Goal: Check status: Check status

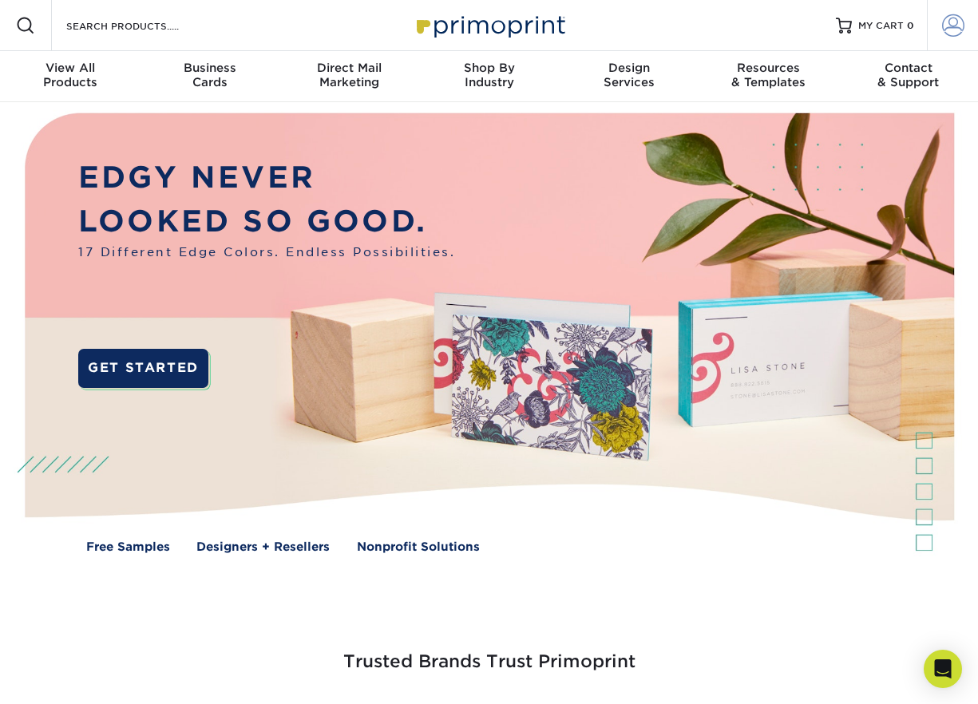
click at [955, 27] on span at bounding box center [953, 25] width 22 height 22
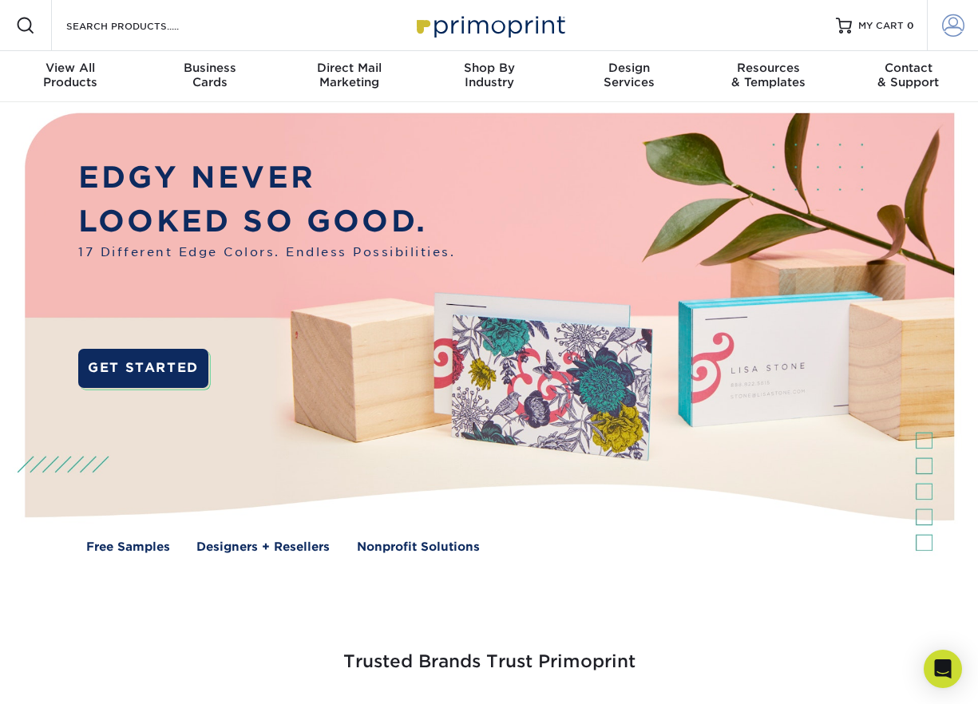
click at [956, 27] on span at bounding box center [953, 25] width 22 height 22
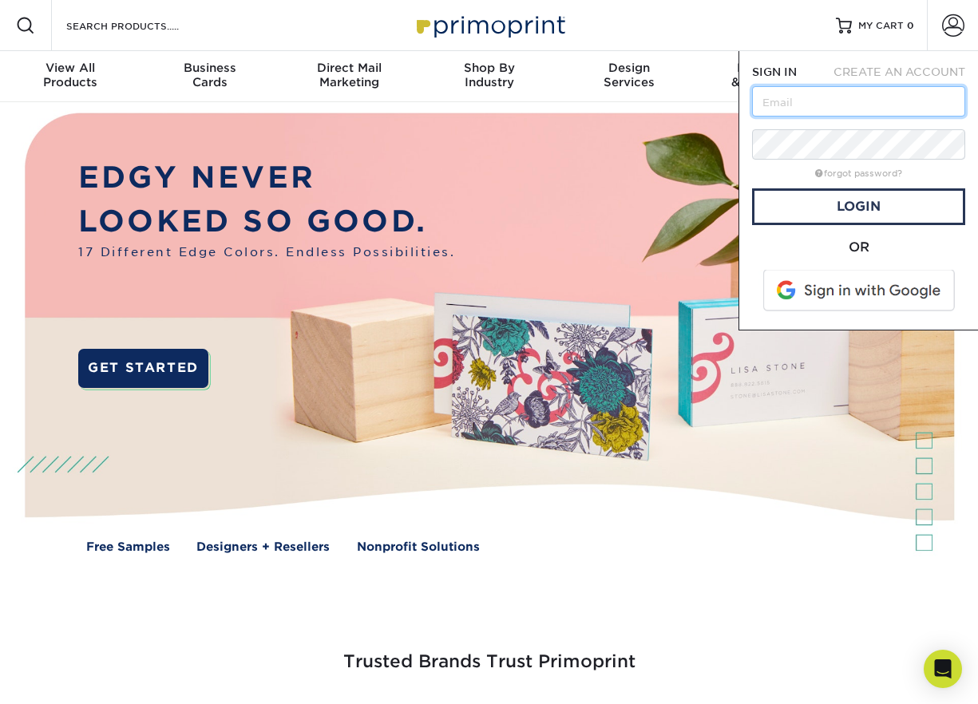
type input "[EMAIL_ADDRESS][DOMAIN_NAME]"
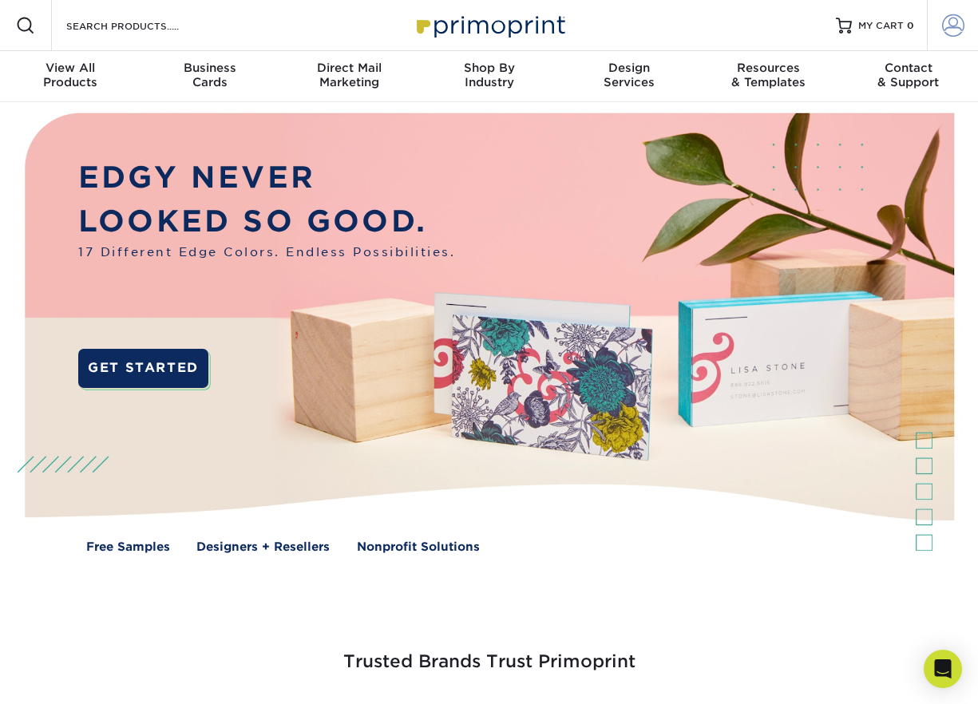
click at [950, 27] on span at bounding box center [953, 25] width 22 height 22
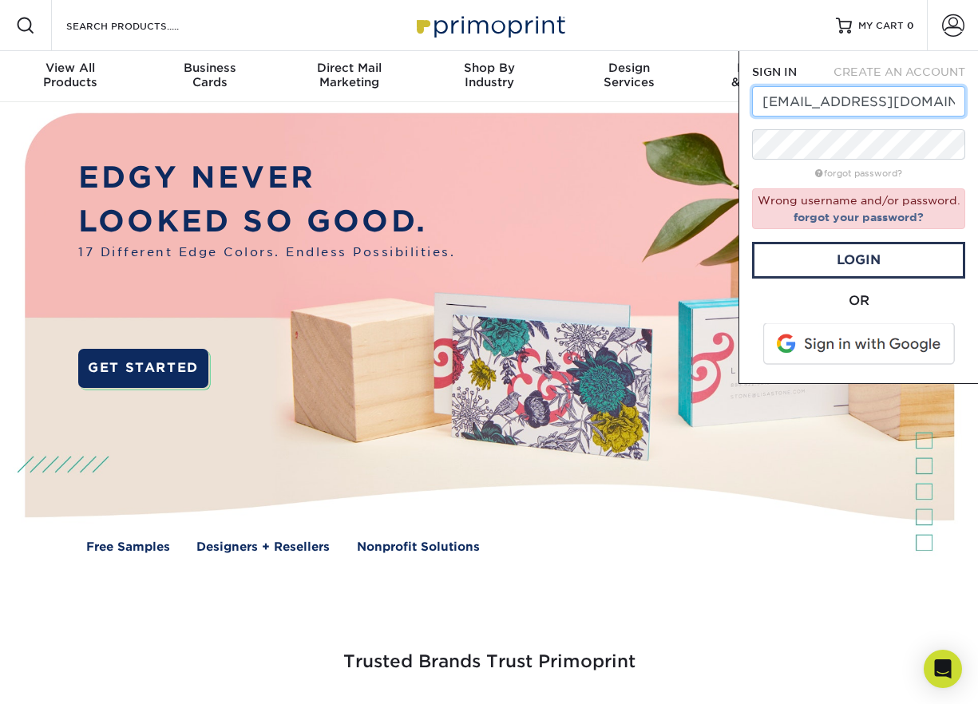
click at [890, 103] on input "[EMAIL_ADDRESS][DOMAIN_NAME]" at bounding box center [858, 101] width 213 height 30
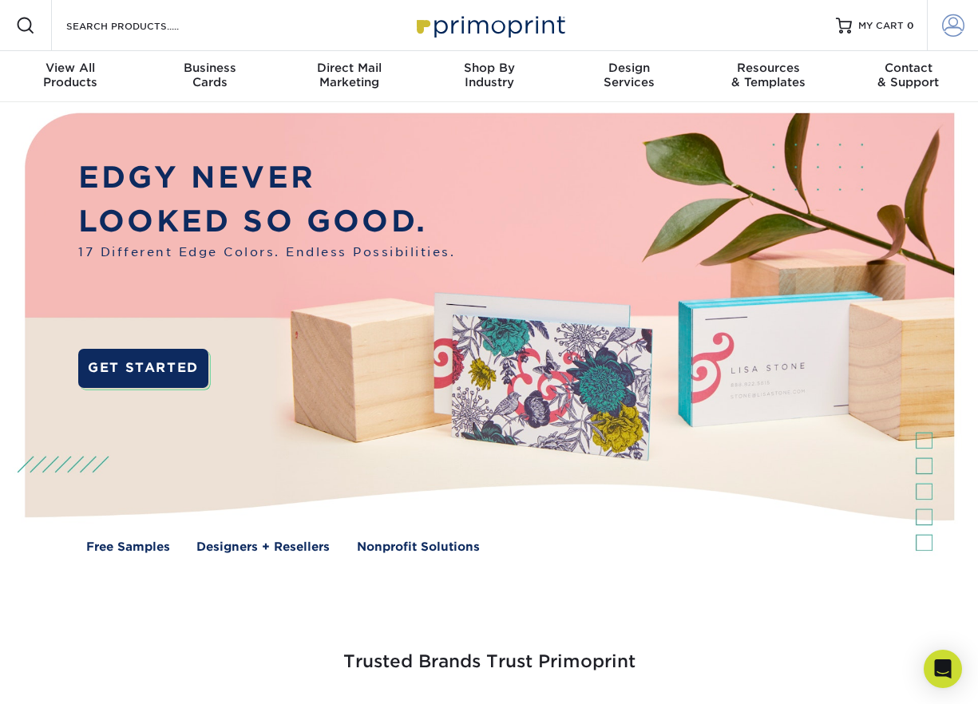
click at [948, 30] on span at bounding box center [953, 25] width 22 height 22
click at [873, 49] on link "MY CART 0" at bounding box center [875, 25] width 78 height 51
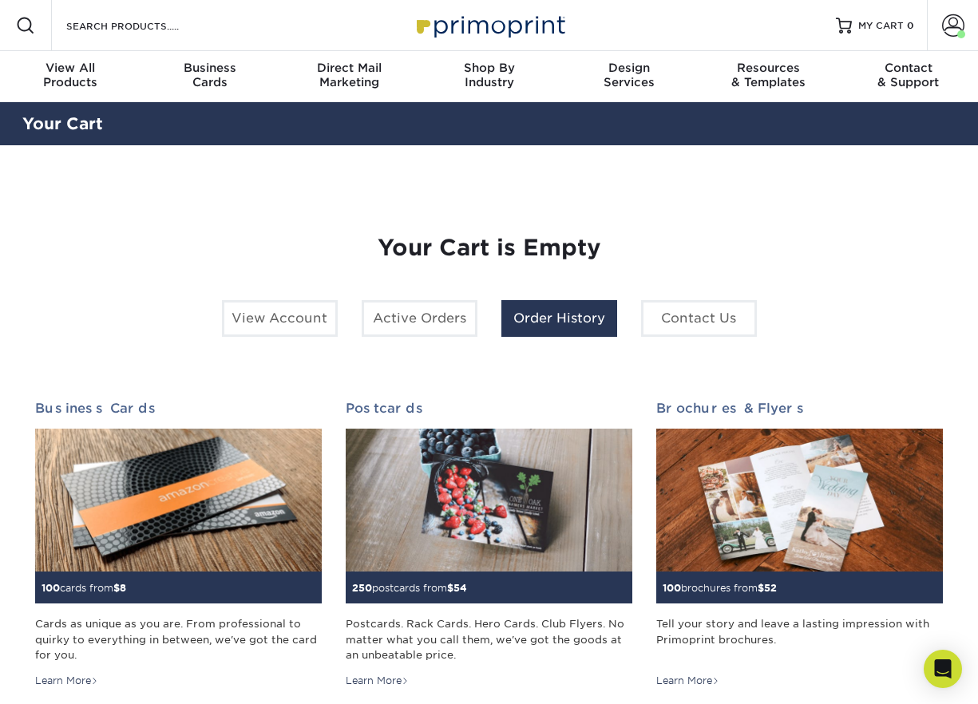
click at [600, 318] on link "Order History" at bounding box center [559, 318] width 116 height 37
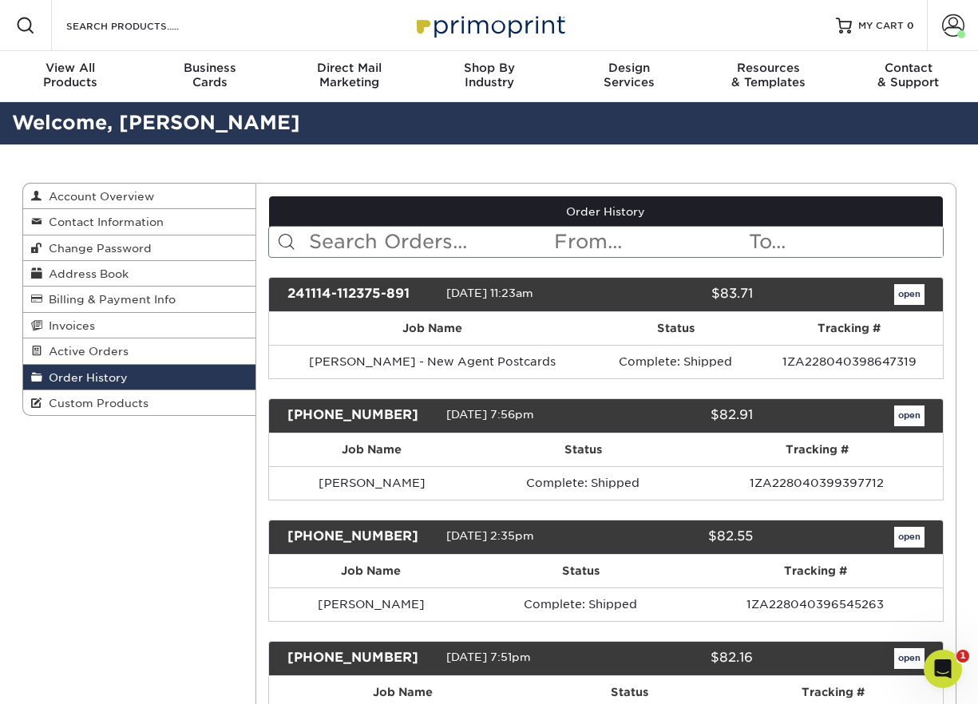
click at [583, 246] on input "text" at bounding box center [649, 242] width 195 height 30
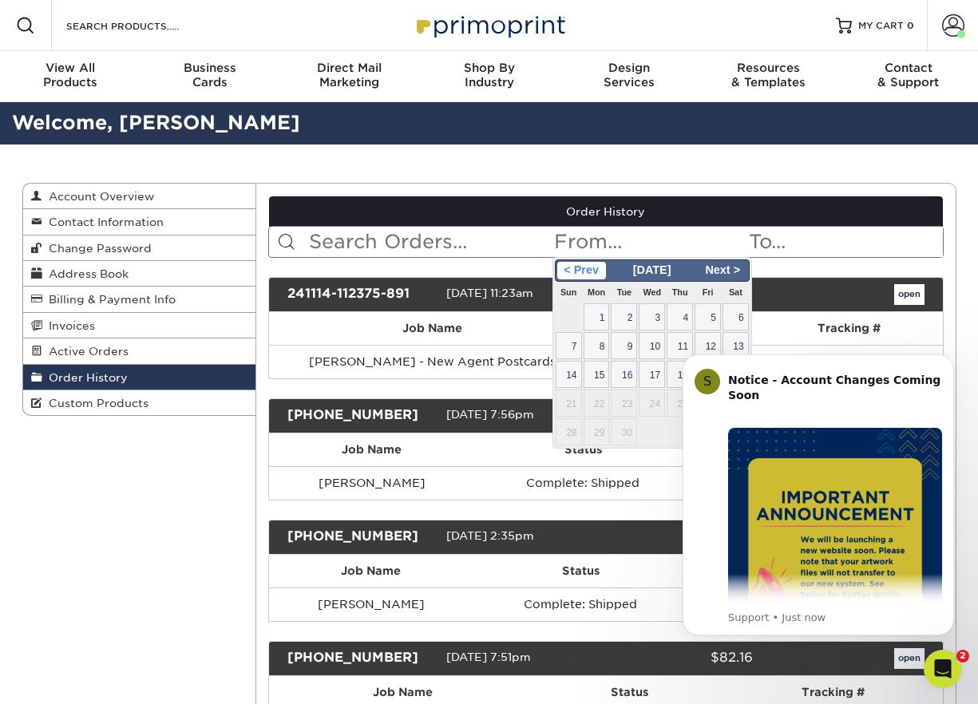
click at [601, 272] on span "< Prev" at bounding box center [581, 271] width 49 height 18
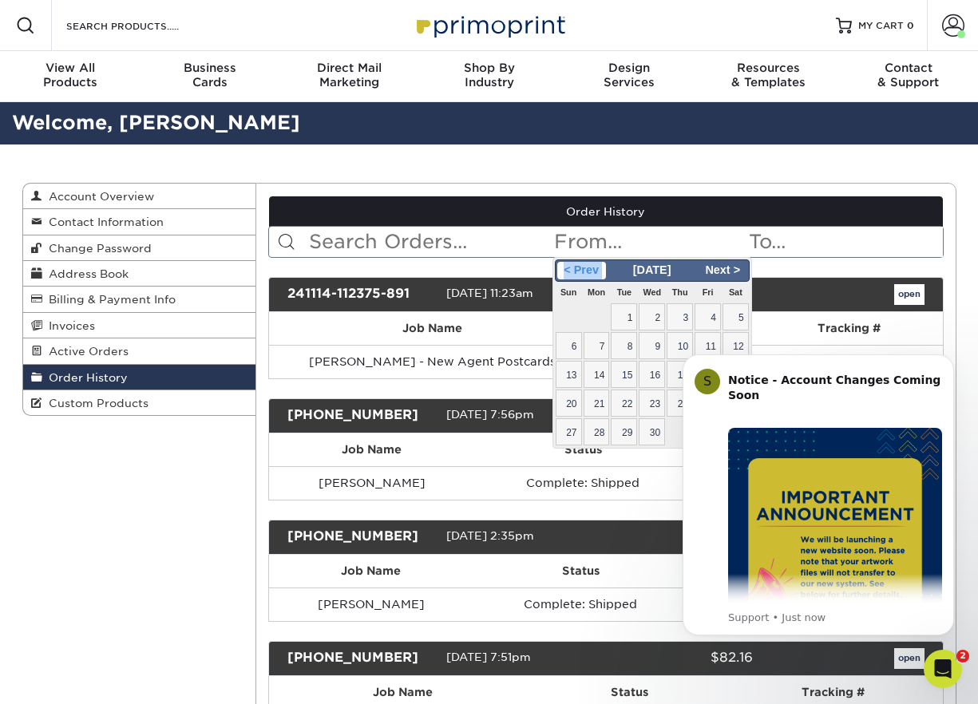
click at [601, 272] on span "< Prev" at bounding box center [581, 271] width 49 height 18
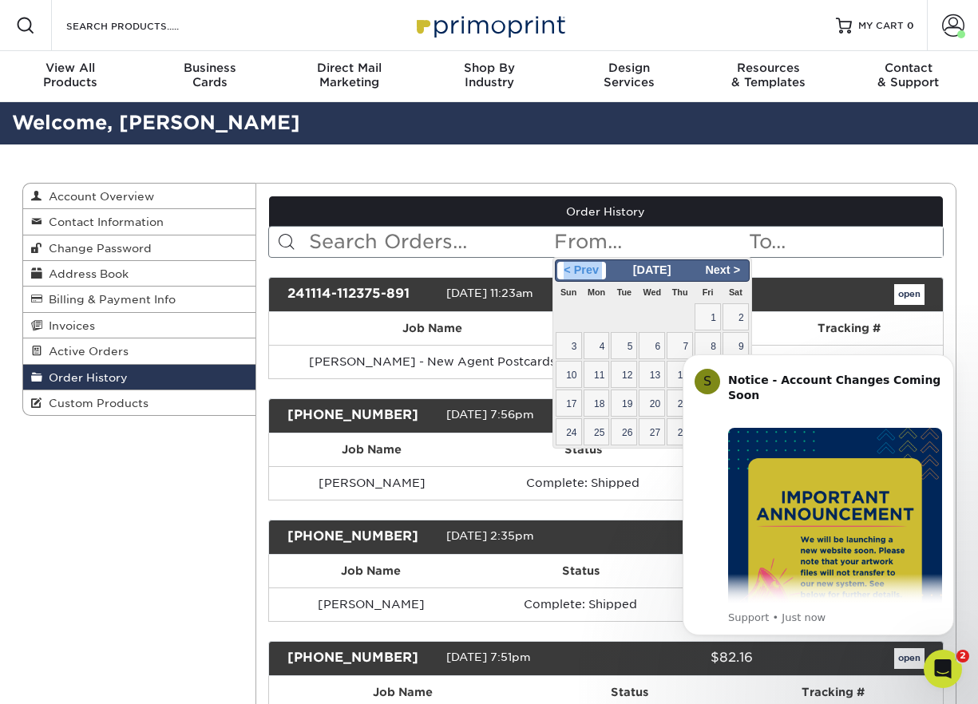
click at [601, 272] on span "< Prev" at bounding box center [581, 271] width 49 height 18
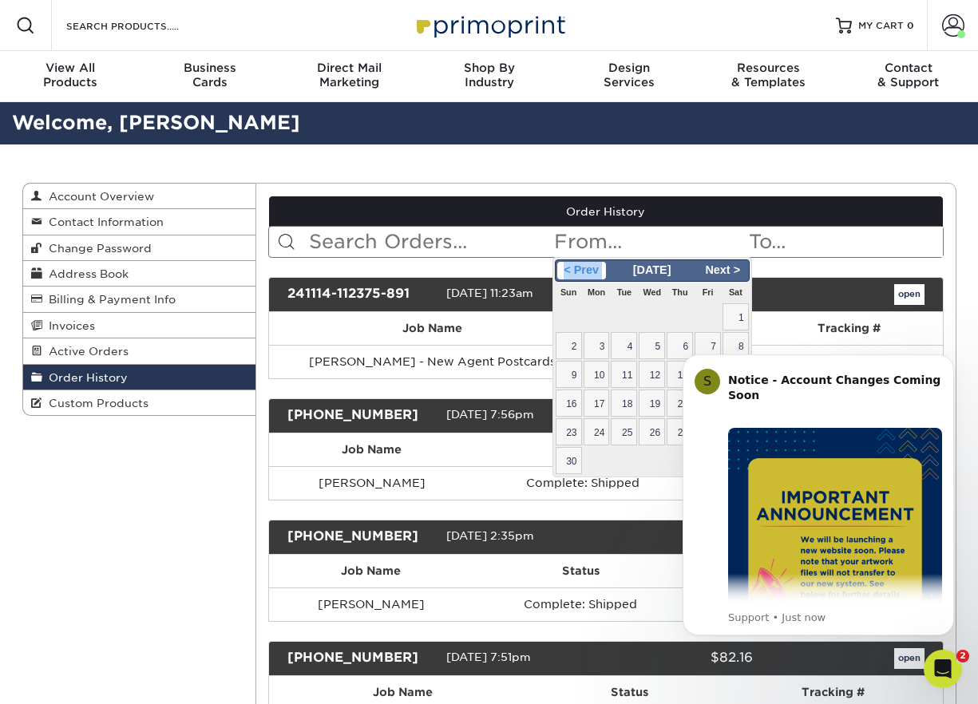
click at [601, 272] on span "< Prev" at bounding box center [581, 271] width 49 height 18
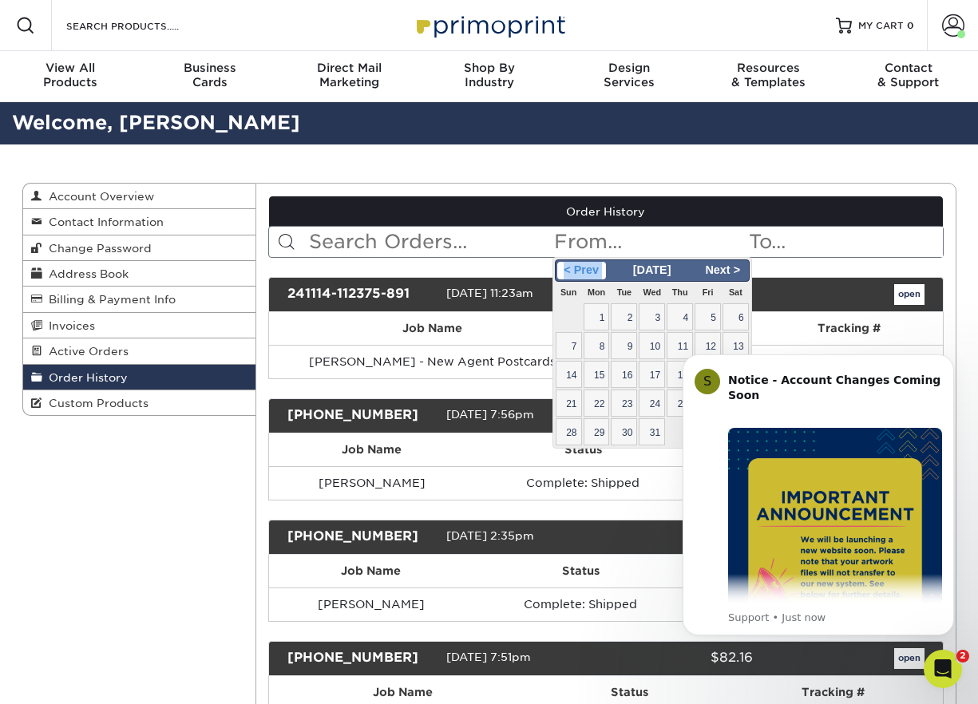
click at [601, 272] on span "< Prev" at bounding box center [581, 271] width 49 height 18
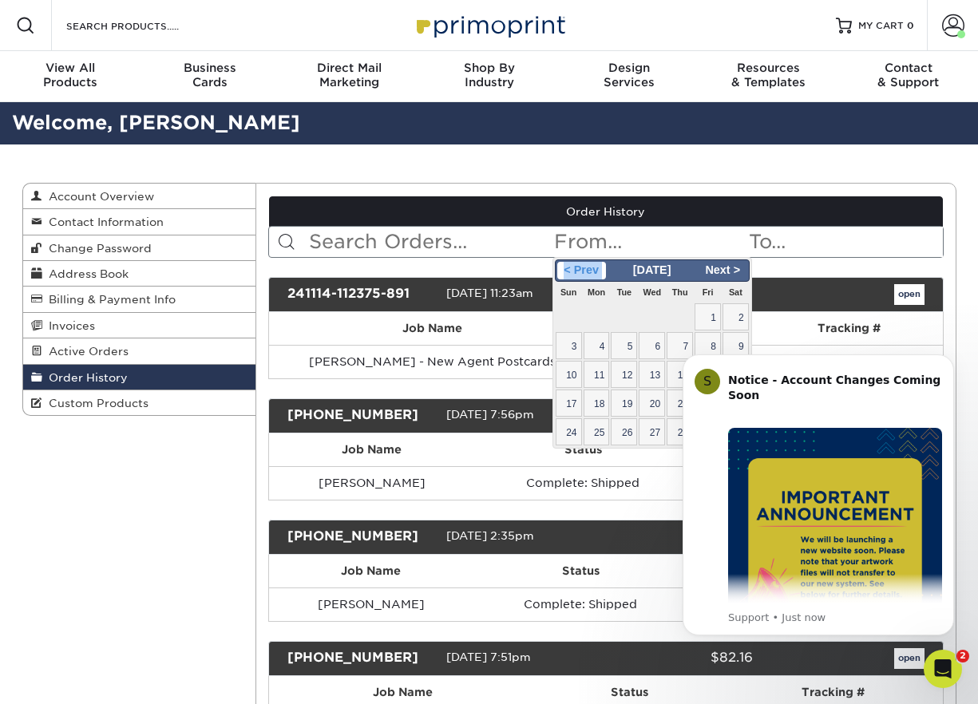
click at [601, 272] on span "< Prev" at bounding box center [581, 271] width 49 height 18
click at [666, 264] on span "[DATE]" at bounding box center [651, 269] width 49 height 13
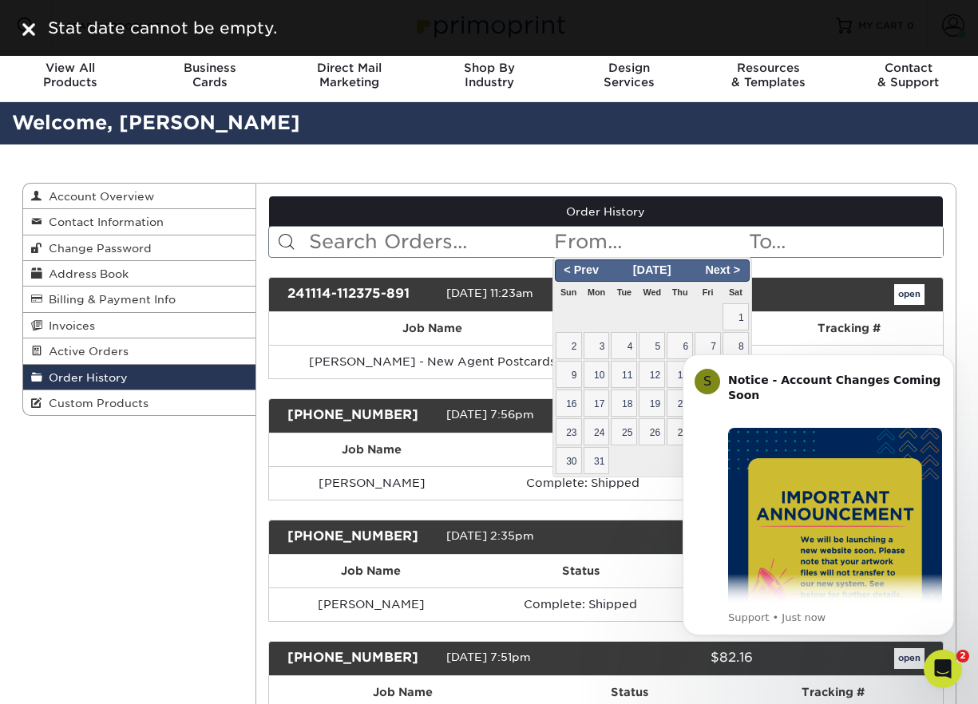
click at [664, 272] on span "[DATE]" at bounding box center [651, 269] width 49 height 13
click at [677, 271] on span "[DATE]" at bounding box center [651, 269] width 49 height 13
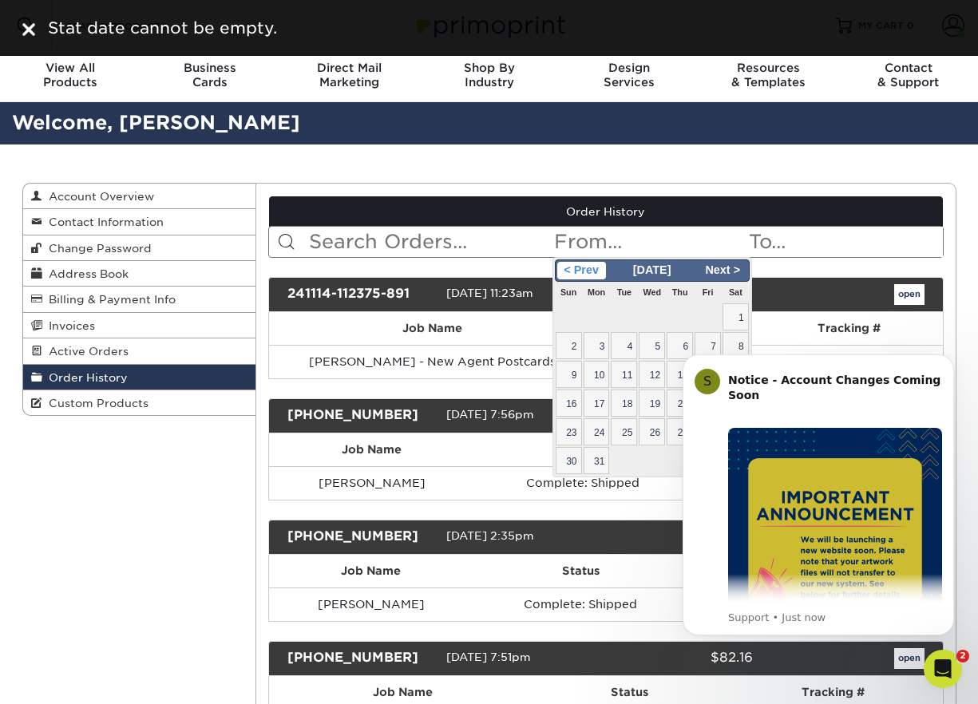
click at [599, 273] on span "< Prev" at bounding box center [581, 271] width 49 height 18
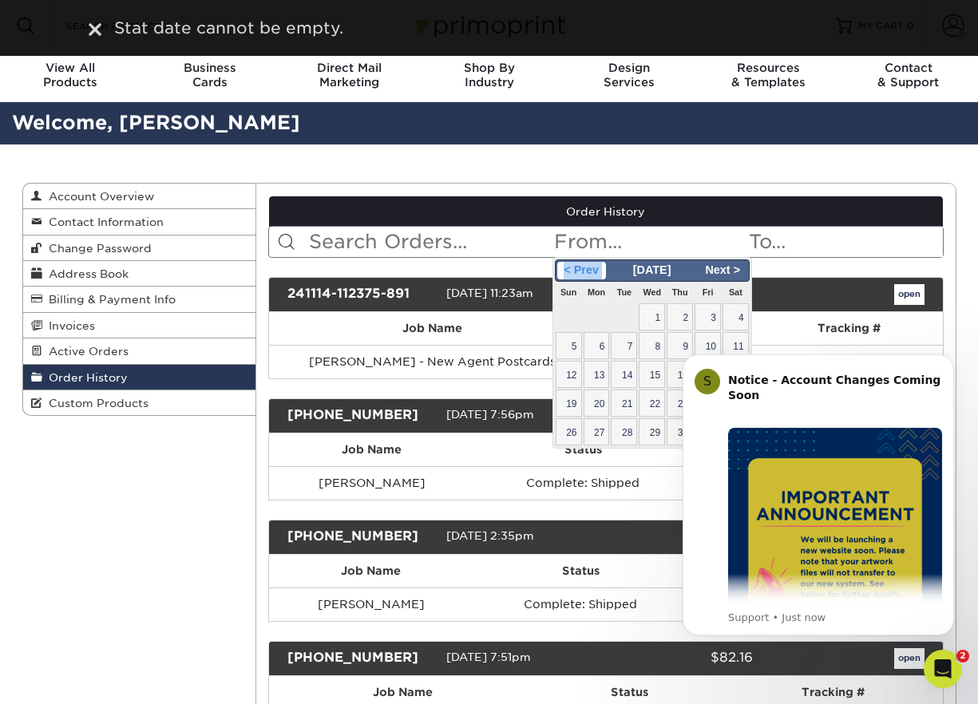
click at [599, 273] on span "< Prev" at bounding box center [581, 271] width 49 height 18
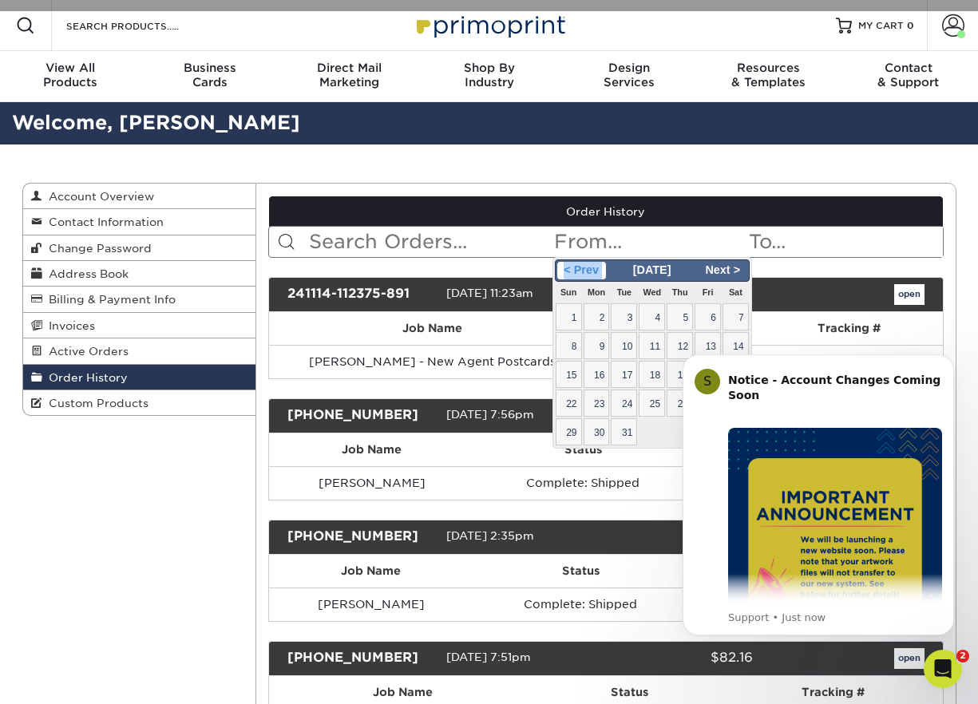
click at [599, 273] on span "< Prev" at bounding box center [581, 271] width 49 height 18
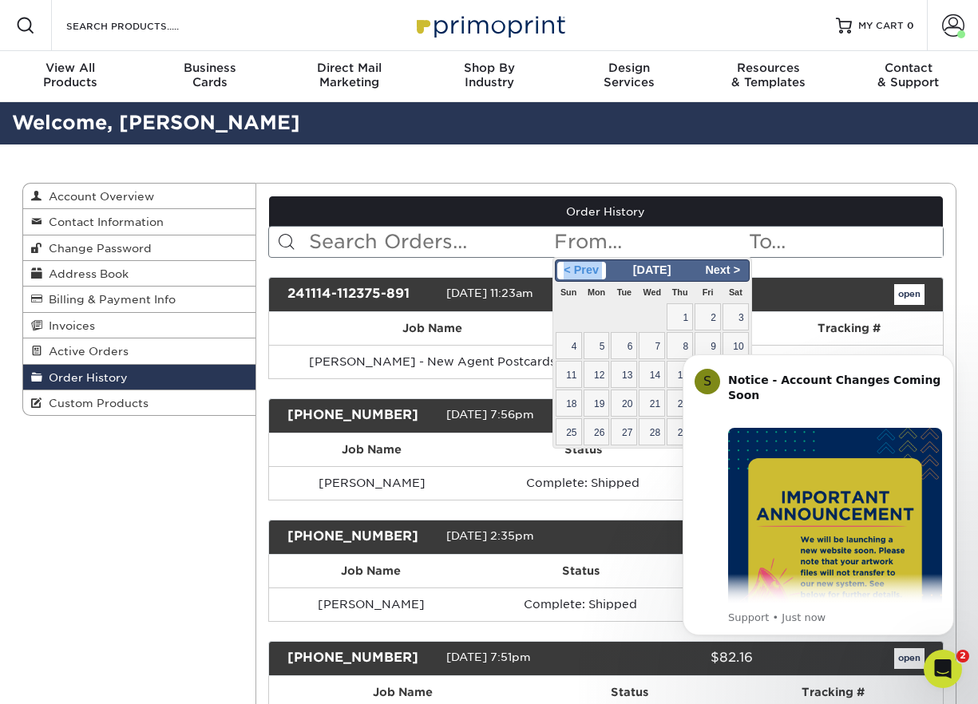
click at [599, 273] on span "< Prev" at bounding box center [581, 271] width 49 height 18
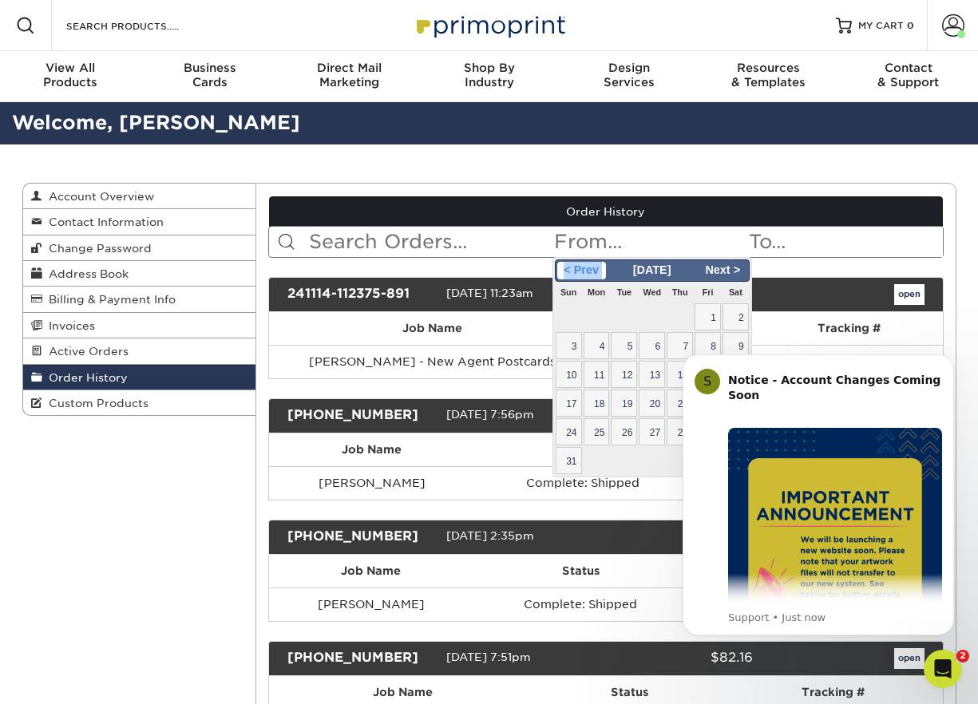
click at [599, 273] on span "< Prev" at bounding box center [581, 271] width 49 height 18
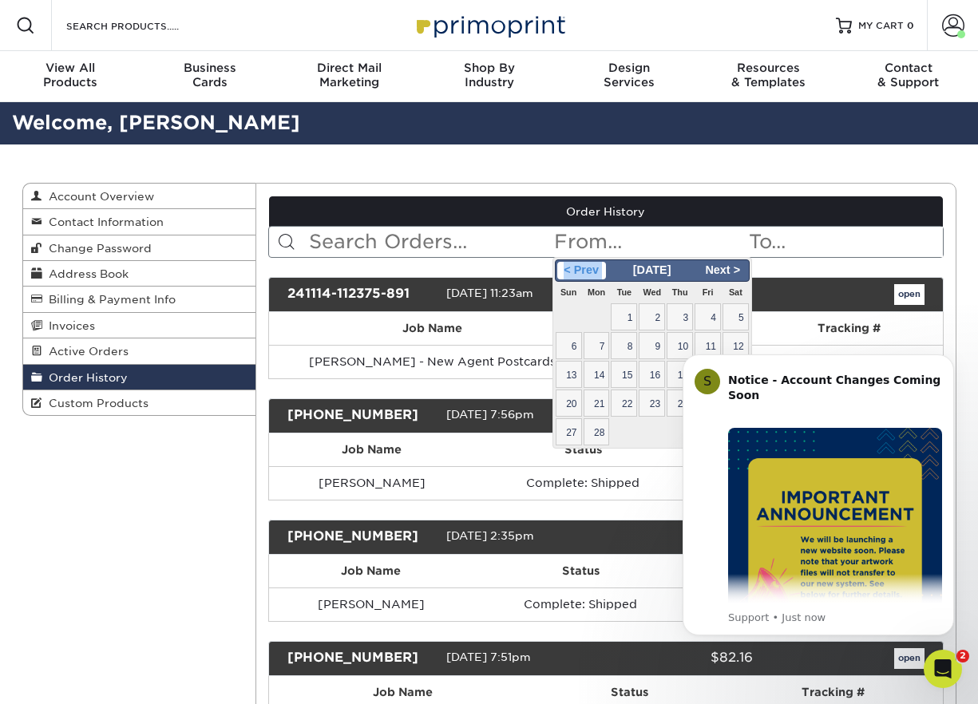
click at [599, 273] on span "< Prev" at bounding box center [581, 271] width 49 height 18
click at [710, 235] on input "text" at bounding box center [649, 242] width 195 height 30
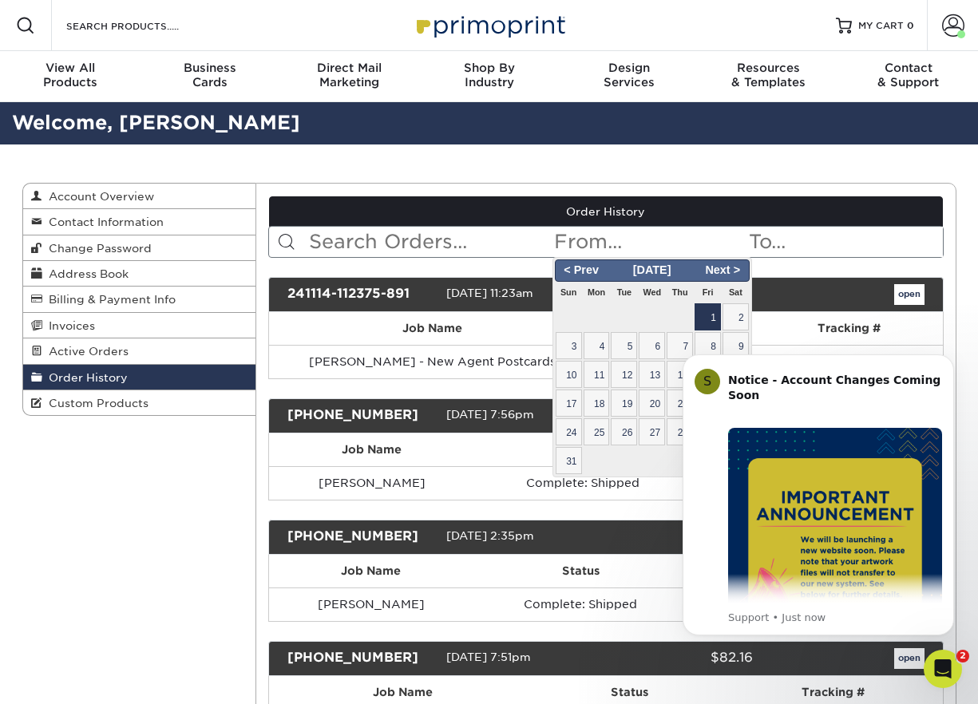
click at [717, 319] on span "1" at bounding box center [707, 316] width 26 height 27
type input "[DATE]"
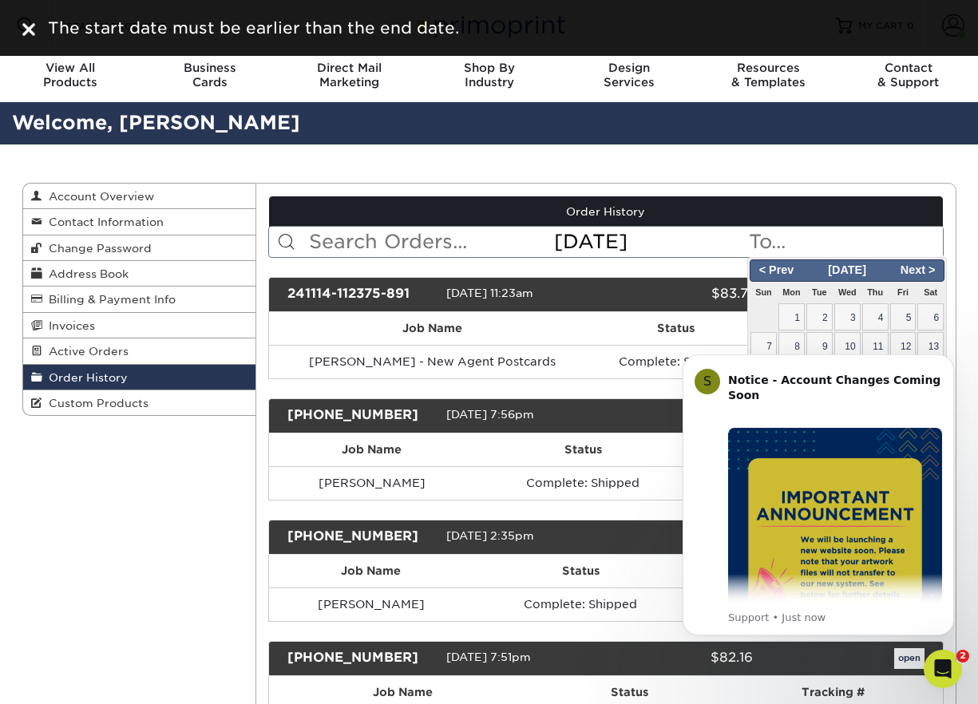
click at [809, 250] on input "text" at bounding box center [844, 242] width 195 height 30
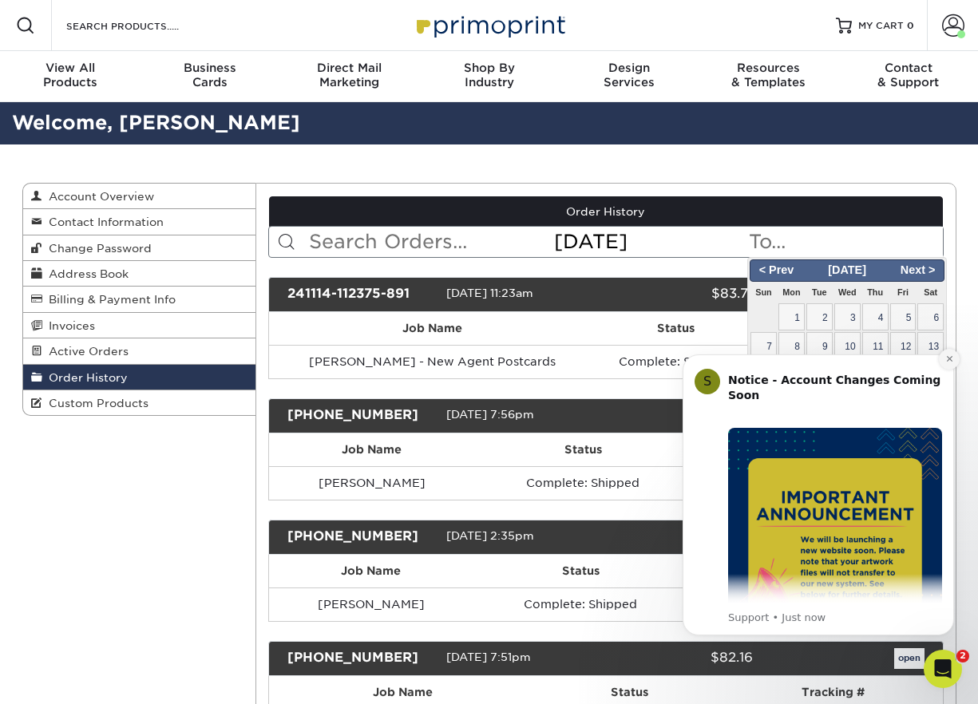
click at [950, 358] on icon "Dismiss notification" at bounding box center [949, 359] width 6 height 6
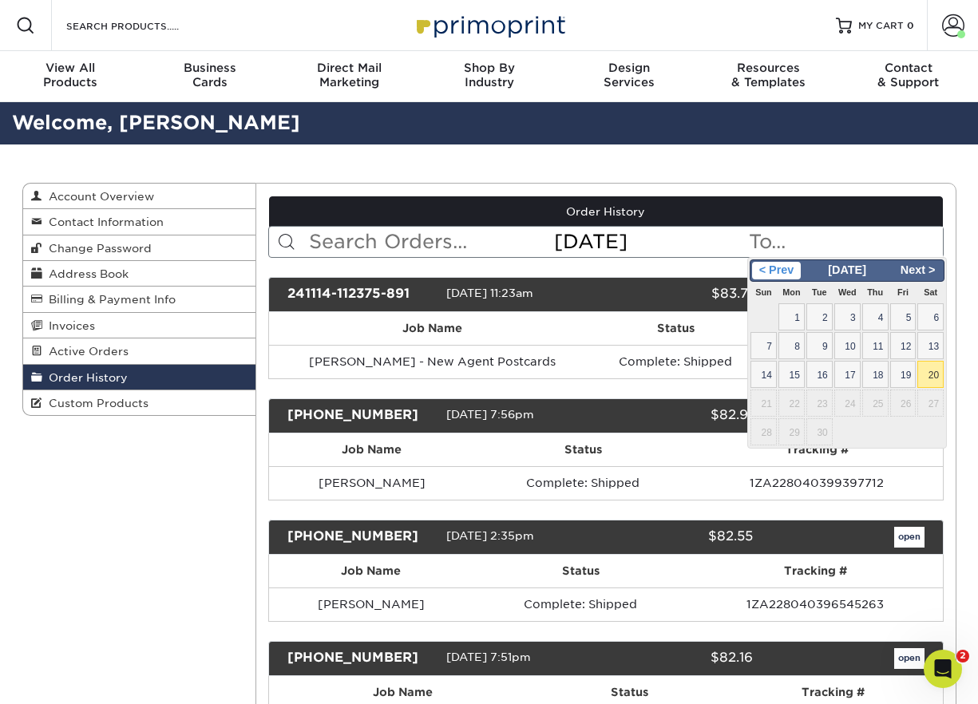
click at [781, 263] on span "< Prev" at bounding box center [776, 271] width 49 height 18
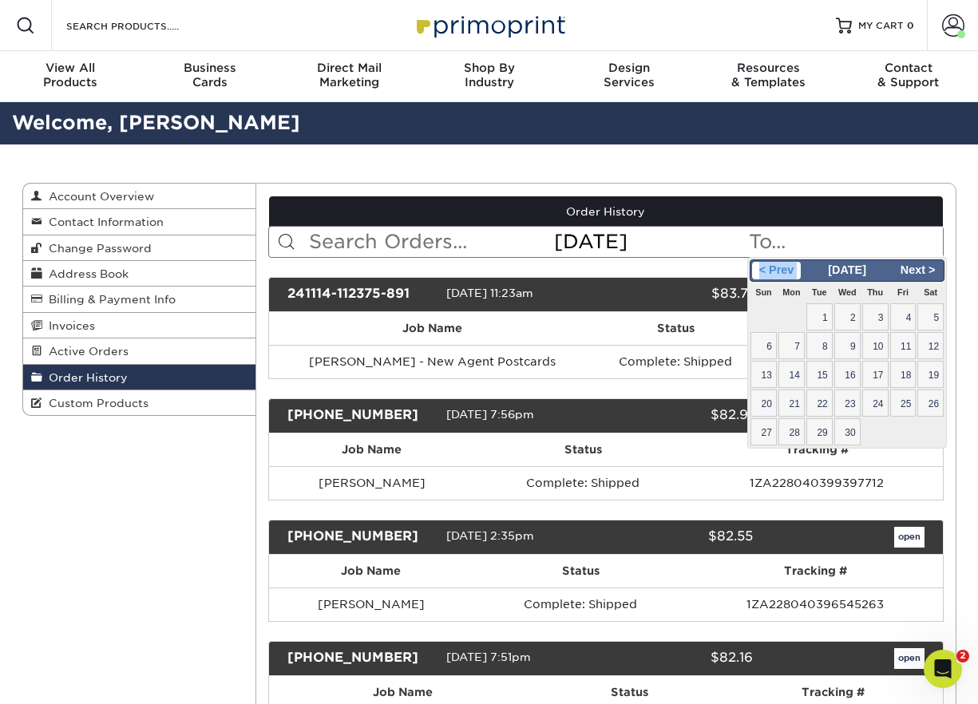
click at [781, 263] on span "< Prev" at bounding box center [776, 271] width 49 height 18
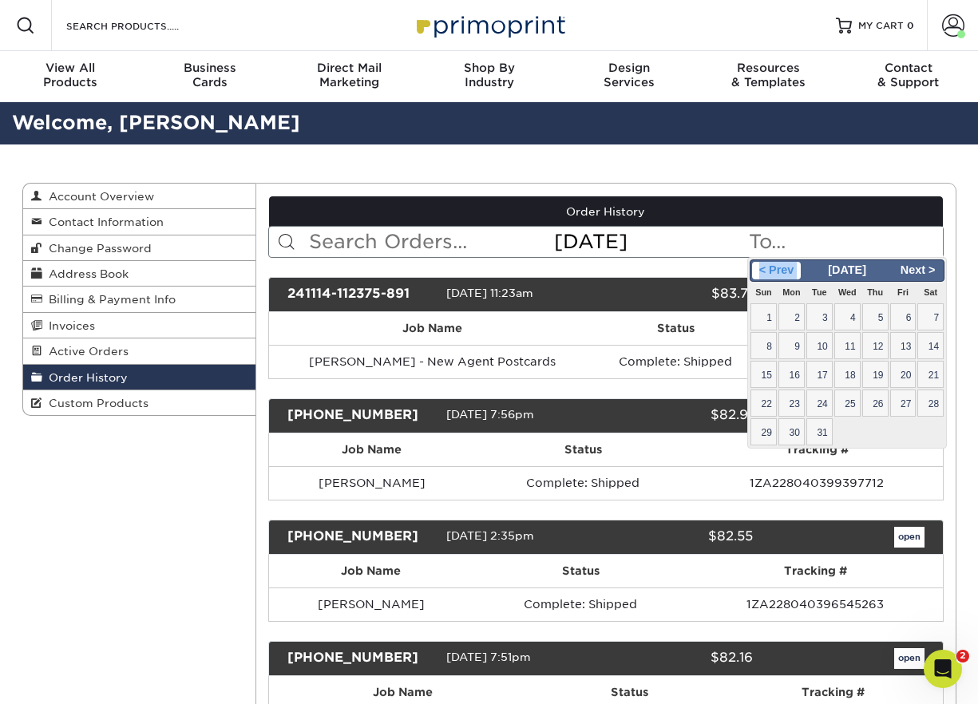
click at [781, 263] on span "< Prev" at bounding box center [776, 271] width 49 height 18
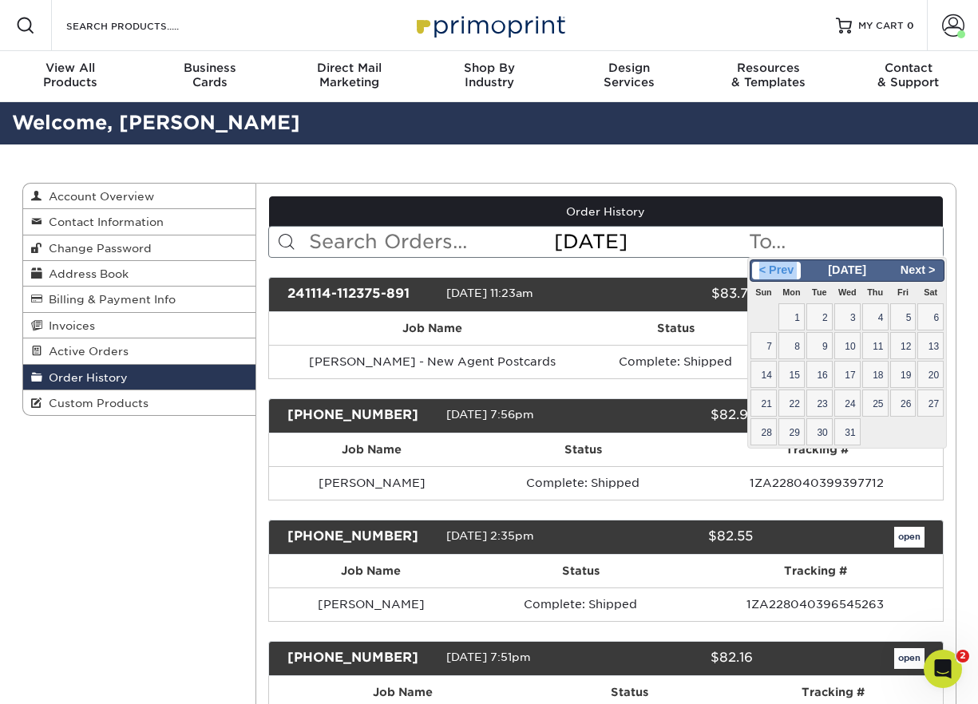
click at [781, 263] on span "< Prev" at bounding box center [776, 271] width 49 height 18
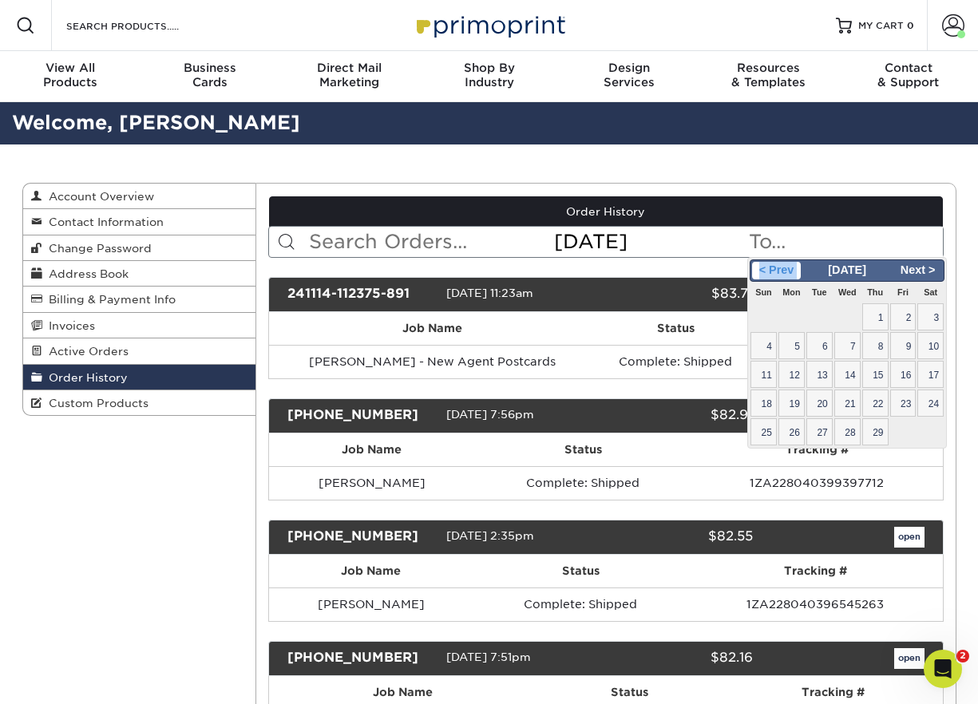
click at [781, 263] on span "< Prev" at bounding box center [776, 271] width 49 height 18
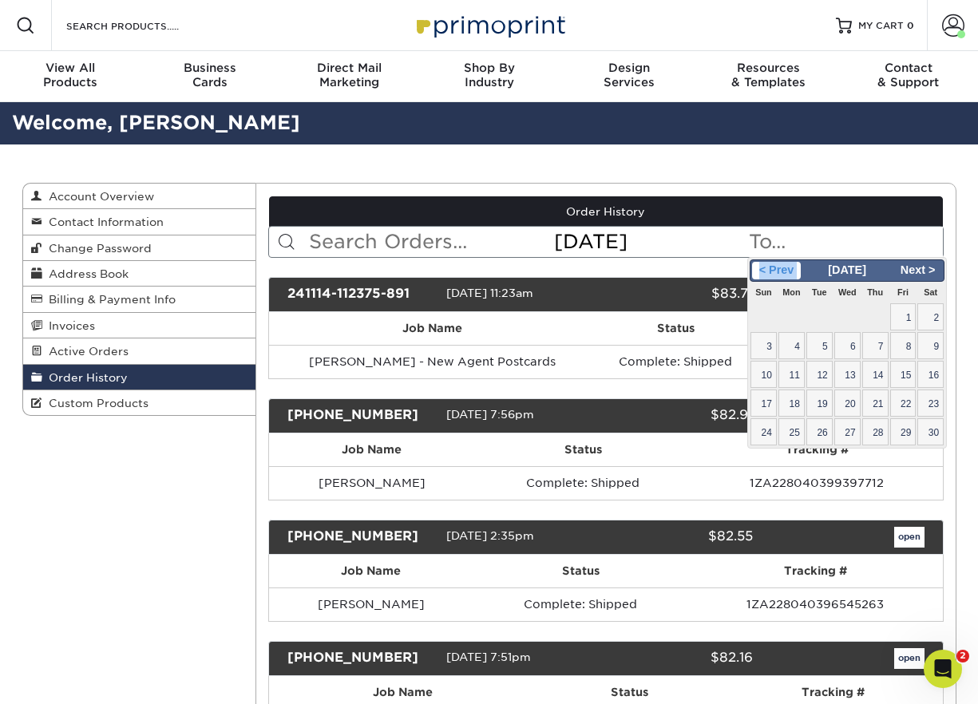
click at [781, 263] on span "< Prev" at bounding box center [776, 271] width 49 height 18
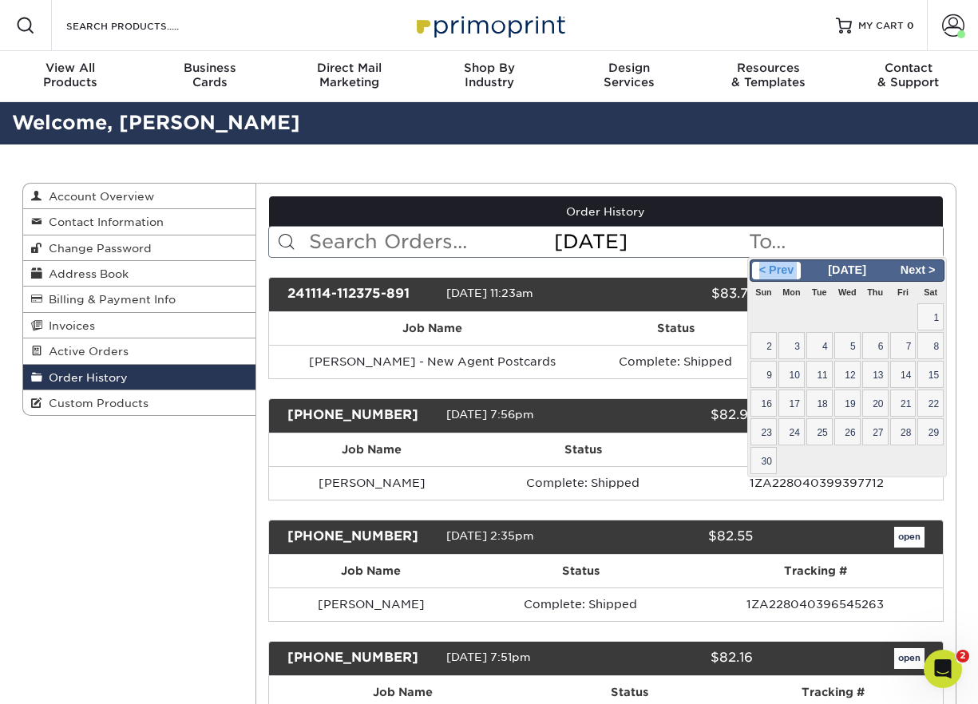
click at [781, 263] on span "< Prev" at bounding box center [776, 271] width 49 height 18
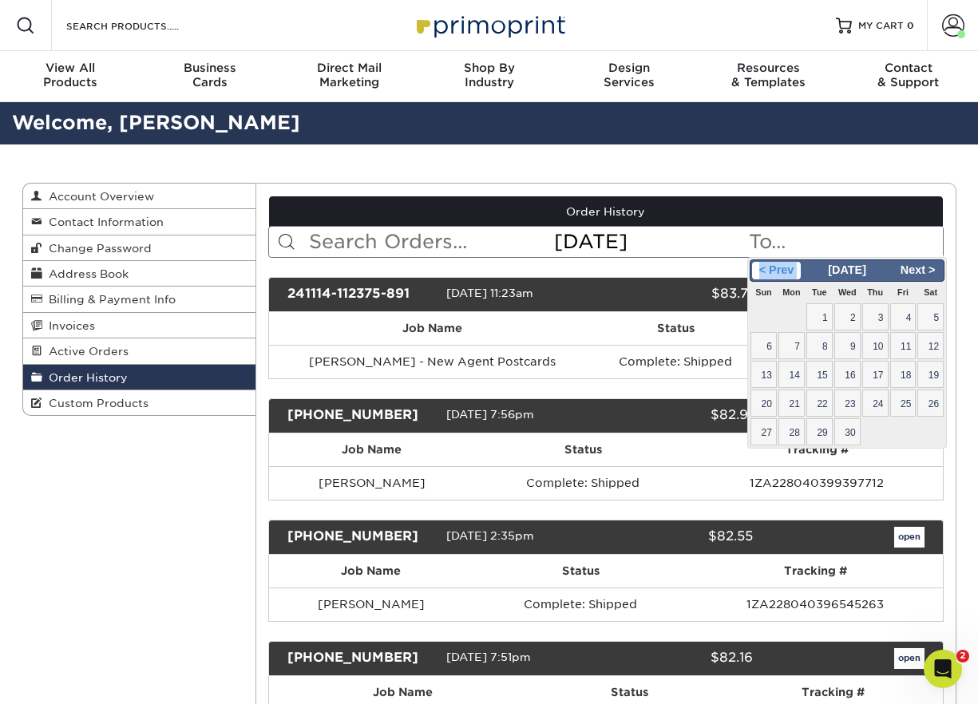
click at [781, 263] on span "< Prev" at bounding box center [776, 271] width 49 height 18
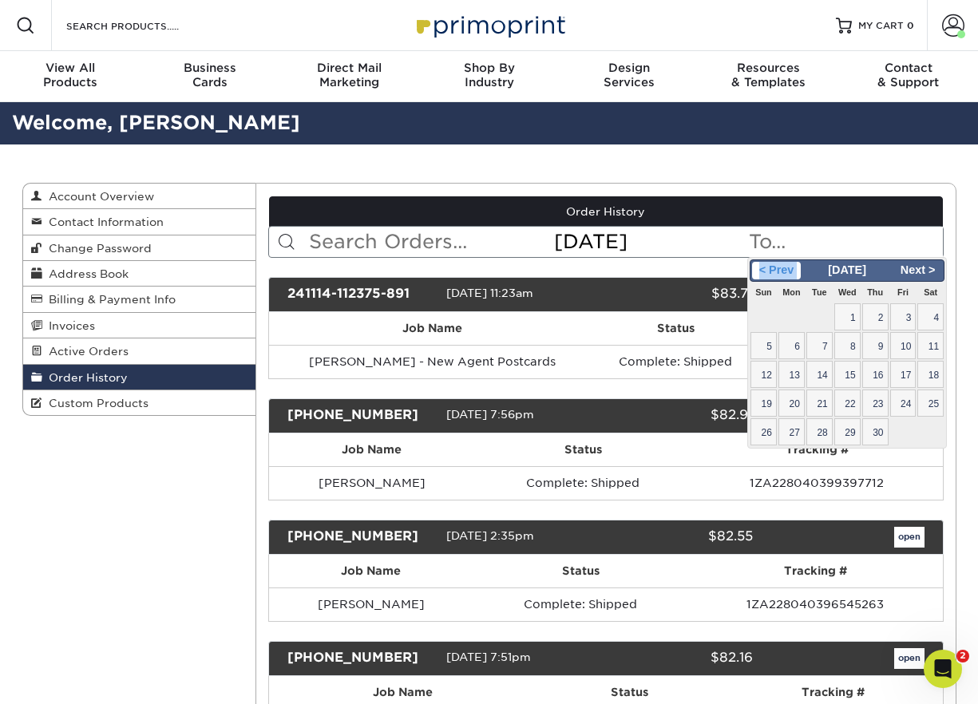
click at [781, 263] on span "< Prev" at bounding box center [776, 271] width 49 height 18
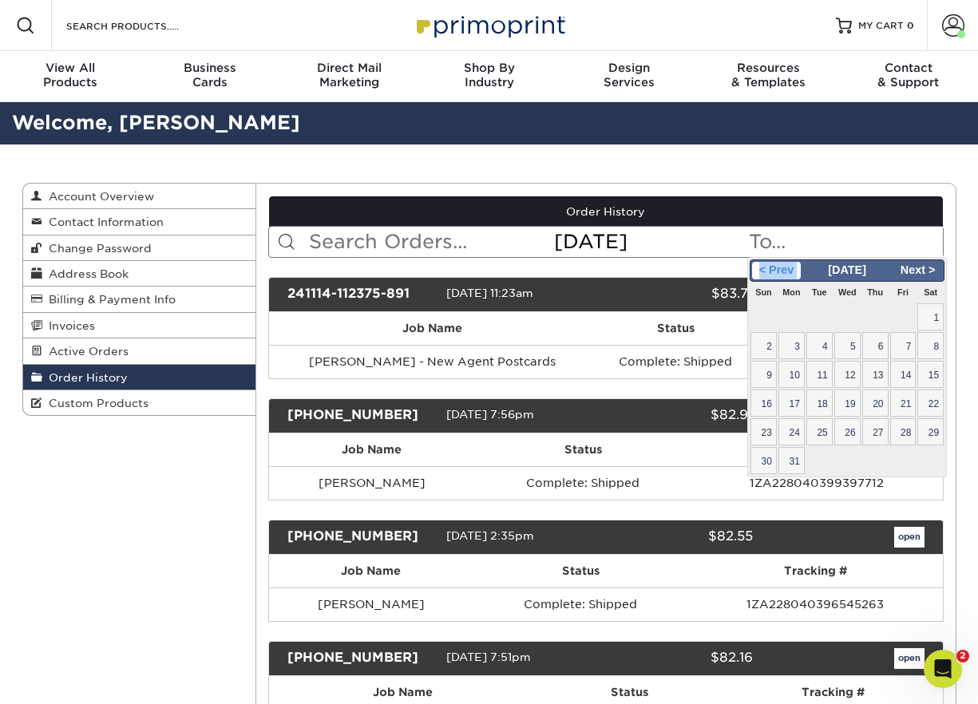
click at [781, 263] on span "< Prev" at bounding box center [776, 271] width 49 height 18
click at [922, 263] on span "Next >" at bounding box center [917, 271] width 49 height 18
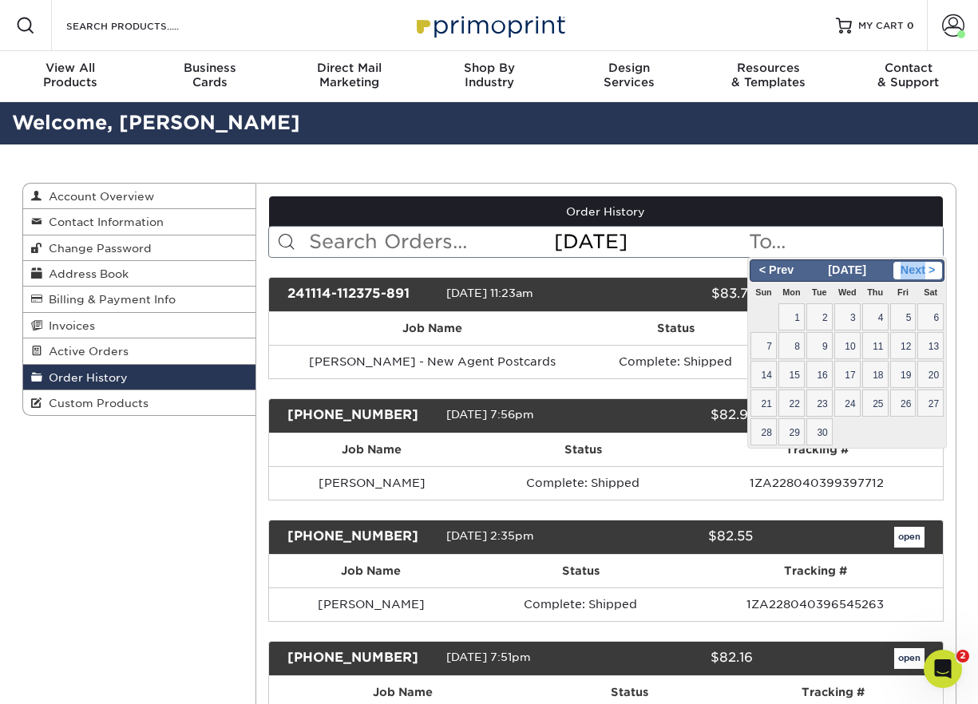
click at [922, 263] on span "Next >" at bounding box center [917, 271] width 49 height 18
click at [935, 260] on div "< Prev Next > [DATE]" at bounding box center [846, 270] width 195 height 22
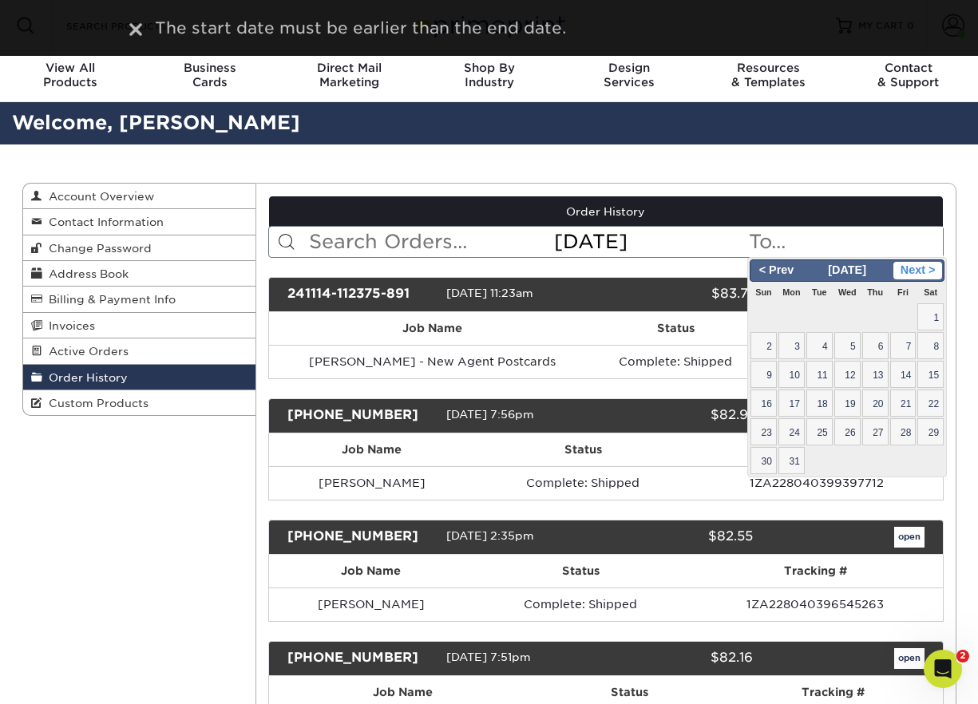
click at [931, 266] on span "Next >" at bounding box center [917, 271] width 49 height 18
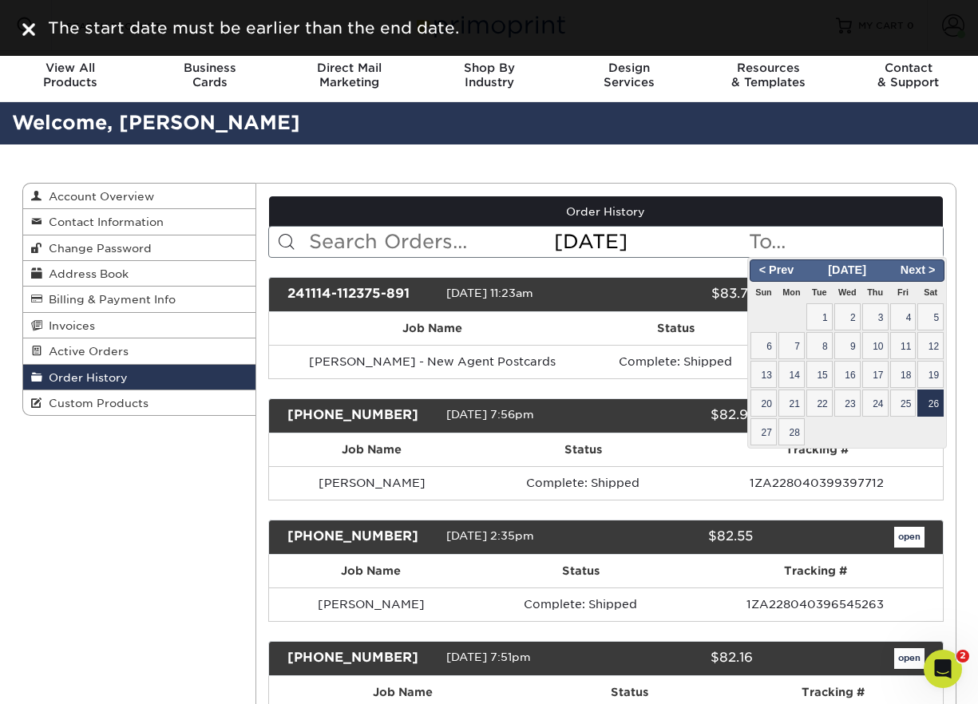
click at [935, 391] on span "26" at bounding box center [930, 403] width 26 height 27
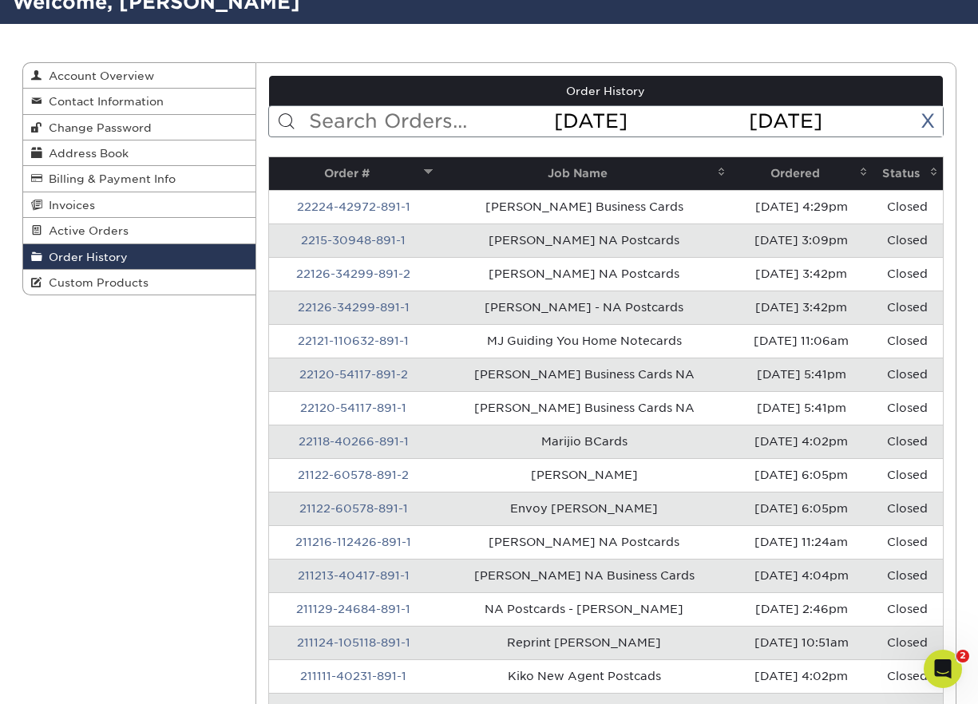
scroll to position [119, 0]
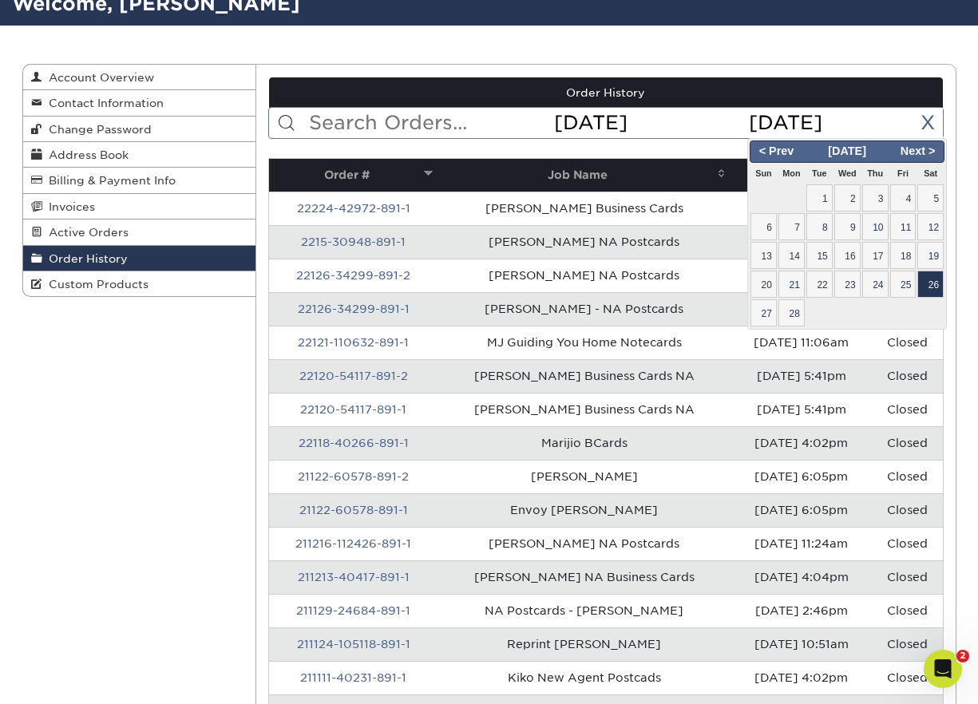
click at [809, 130] on input "[DATE]" at bounding box center [844, 123] width 195 height 30
click at [797, 129] on input "[DATE]" at bounding box center [844, 123] width 195 height 30
click at [834, 120] on input "[DATE]" at bounding box center [844, 123] width 195 height 30
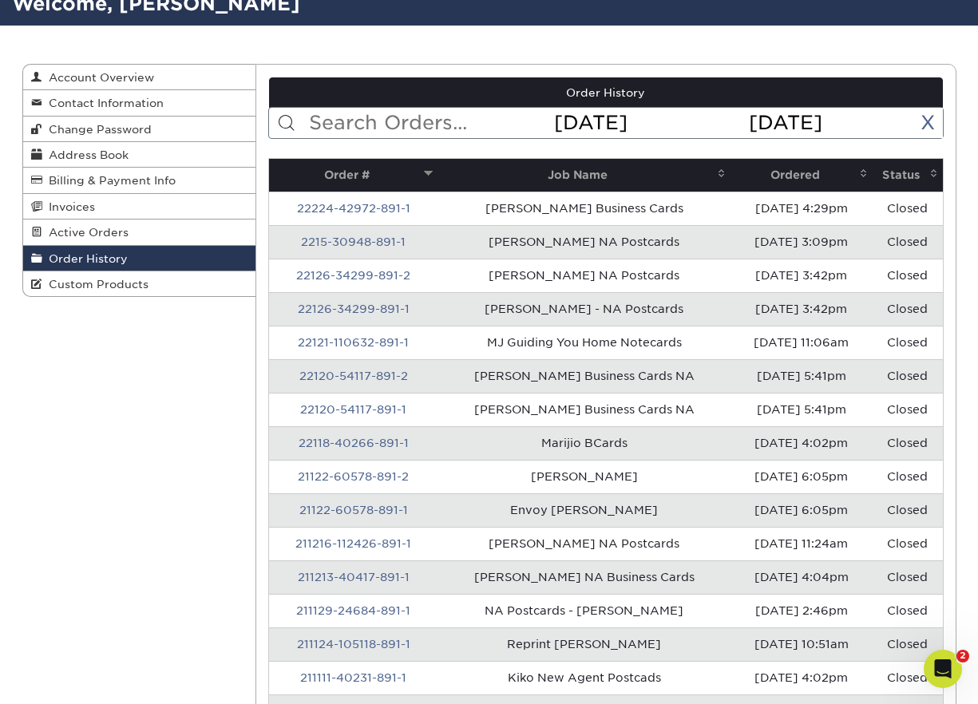
click at [891, 120] on input "[DATE]" at bounding box center [844, 123] width 195 height 30
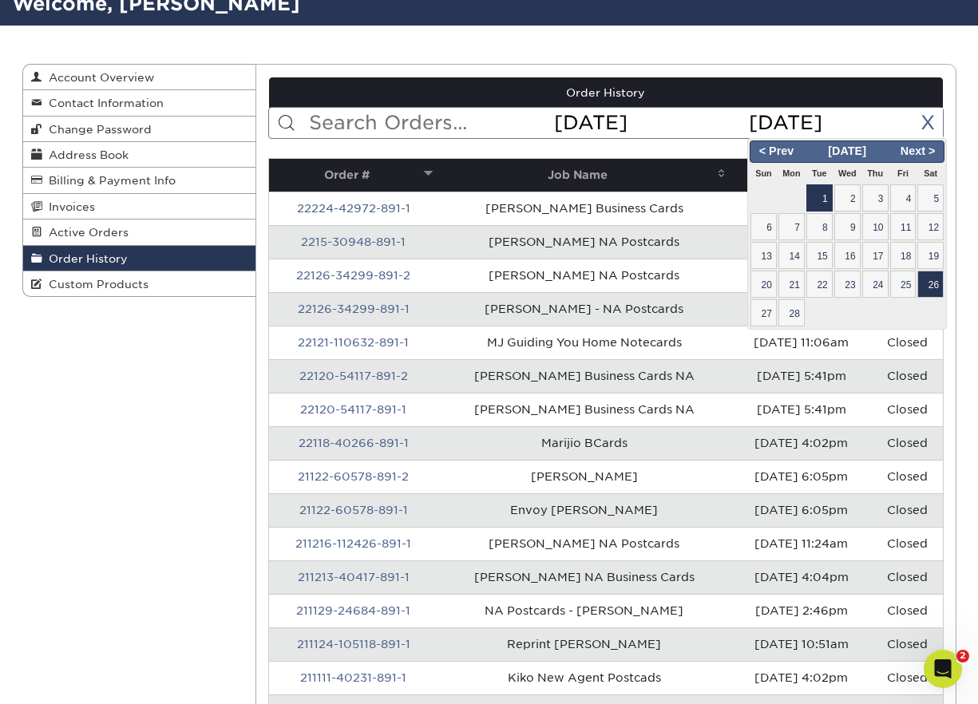
click at [828, 203] on span "1" at bounding box center [819, 197] width 26 height 27
type input "[DATE]"
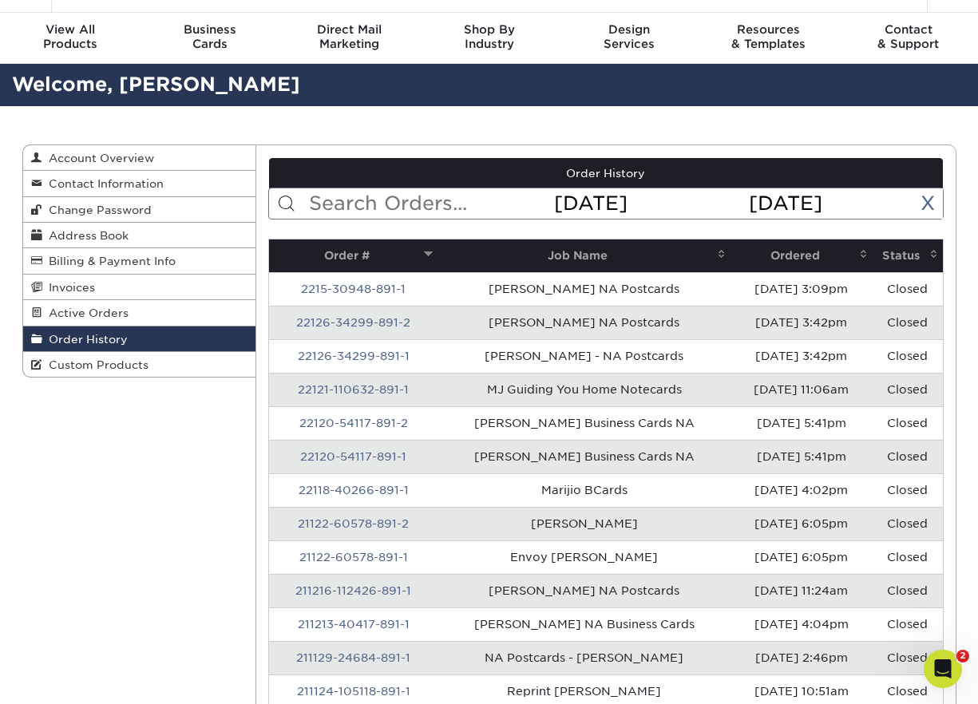
scroll to position [0, 0]
